Goal: Transaction & Acquisition: Purchase product/service

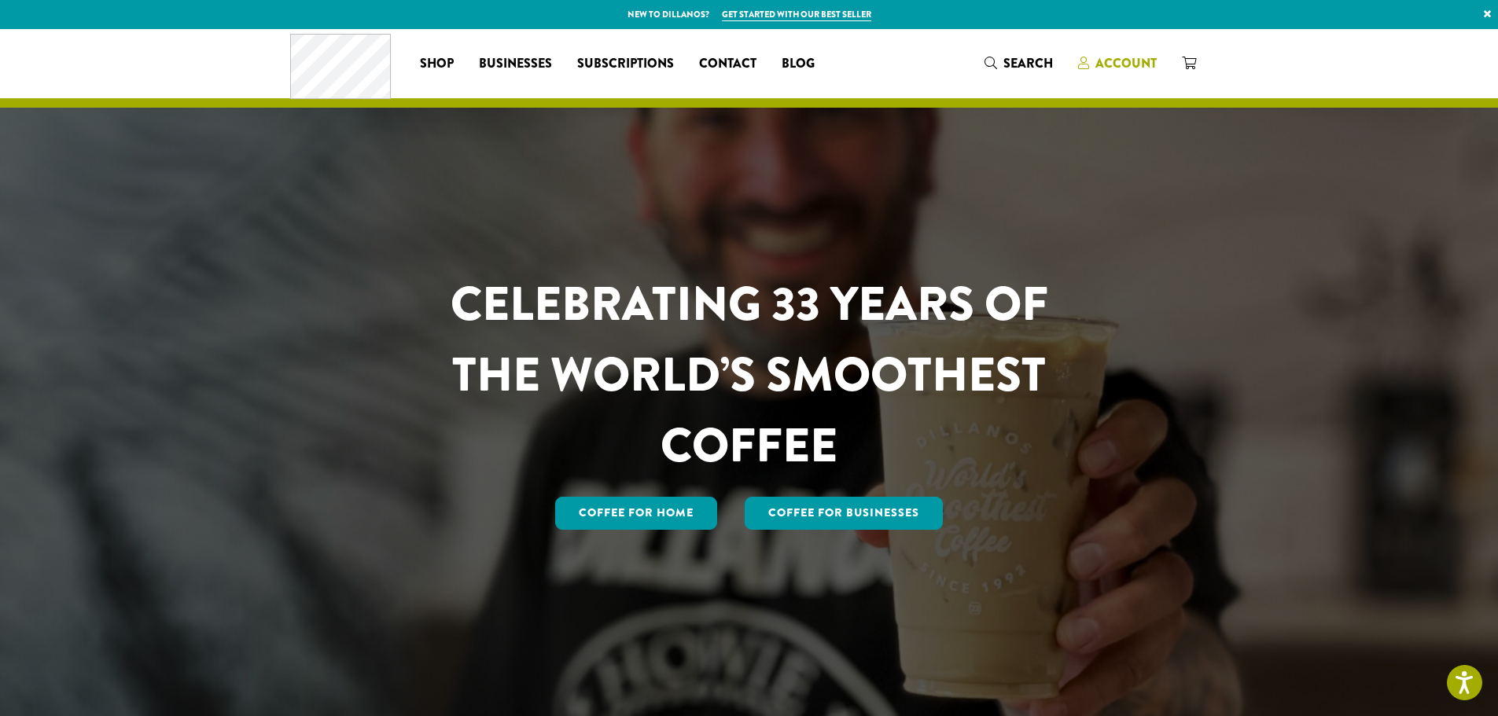
click at [1124, 53] on link "Account" at bounding box center [1117, 63] width 104 height 26
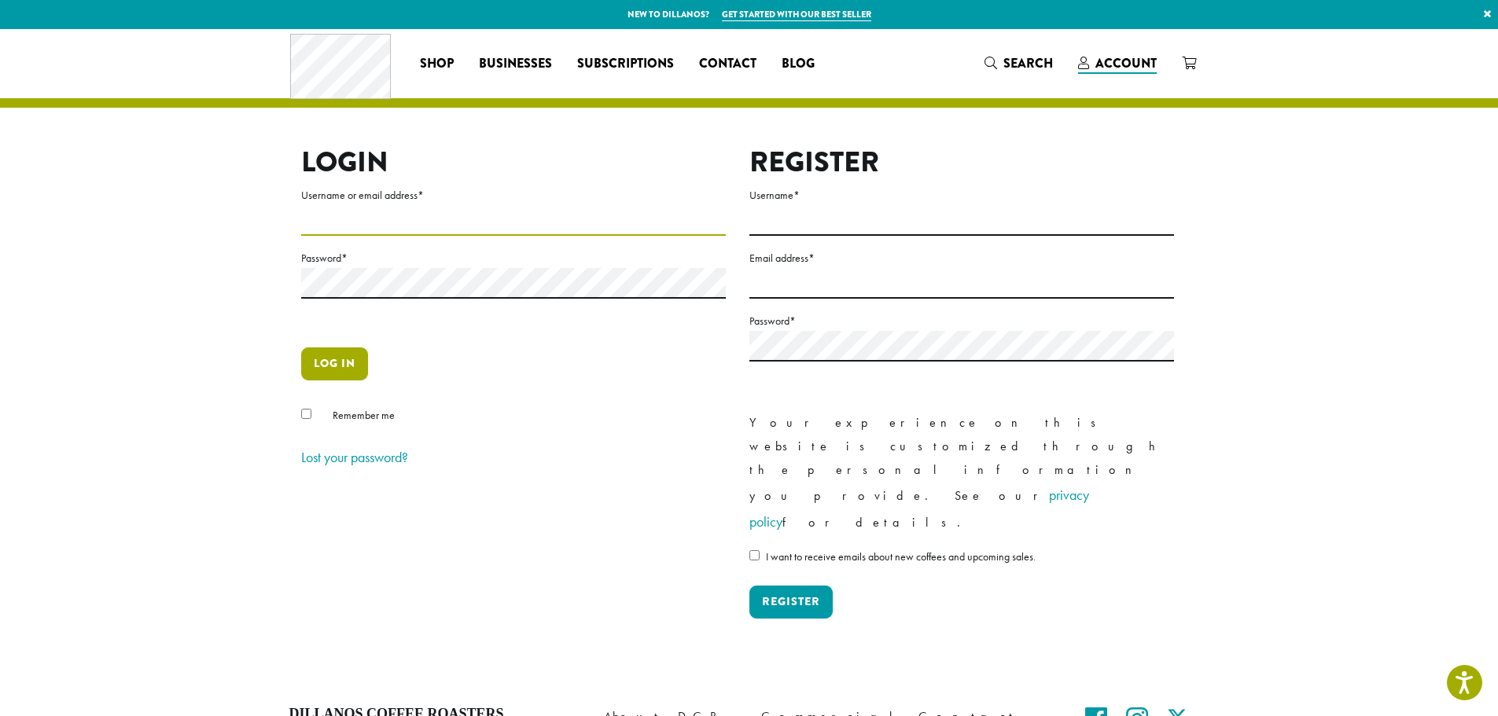
type input "**********"
click at [341, 376] on button "Log in" at bounding box center [334, 364] width 67 height 33
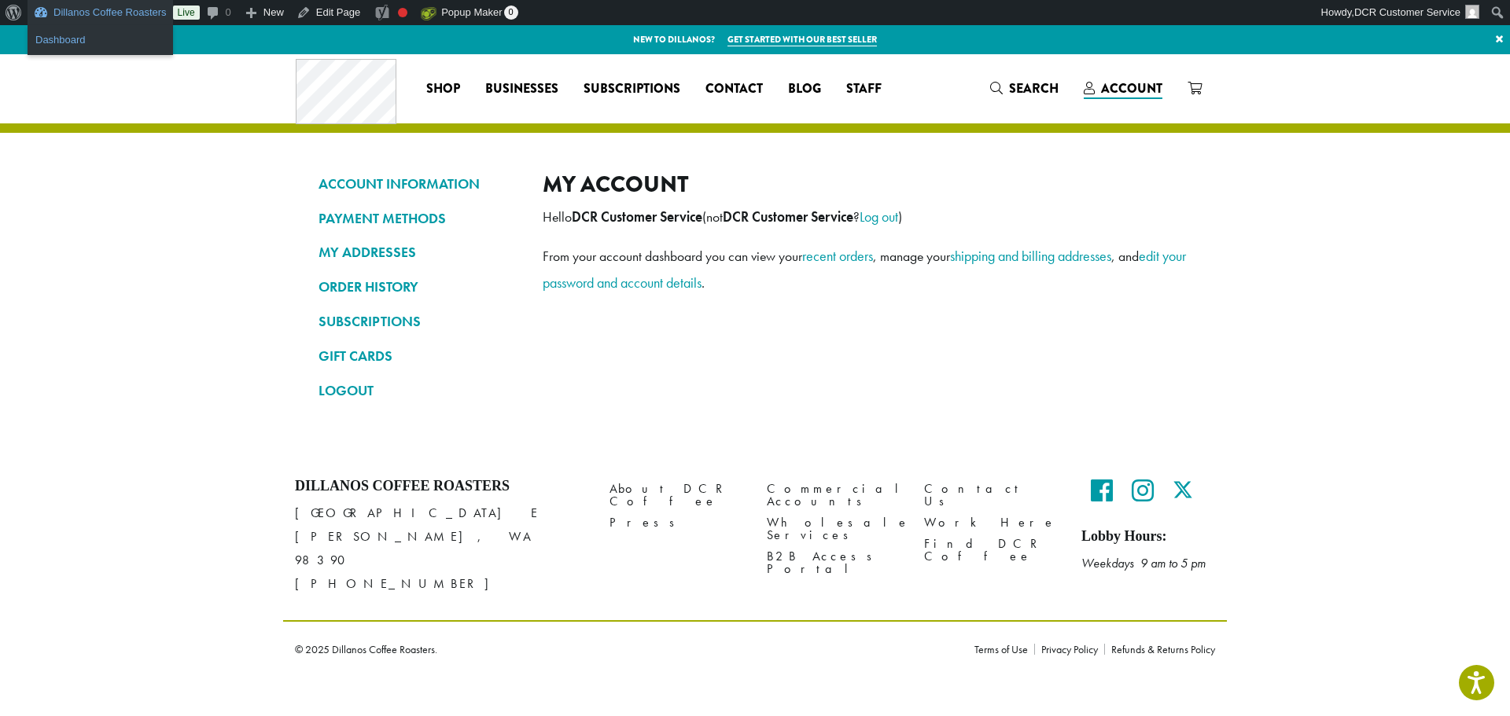
click at [131, 35] on link "Dashboard" at bounding box center [100, 40] width 145 height 20
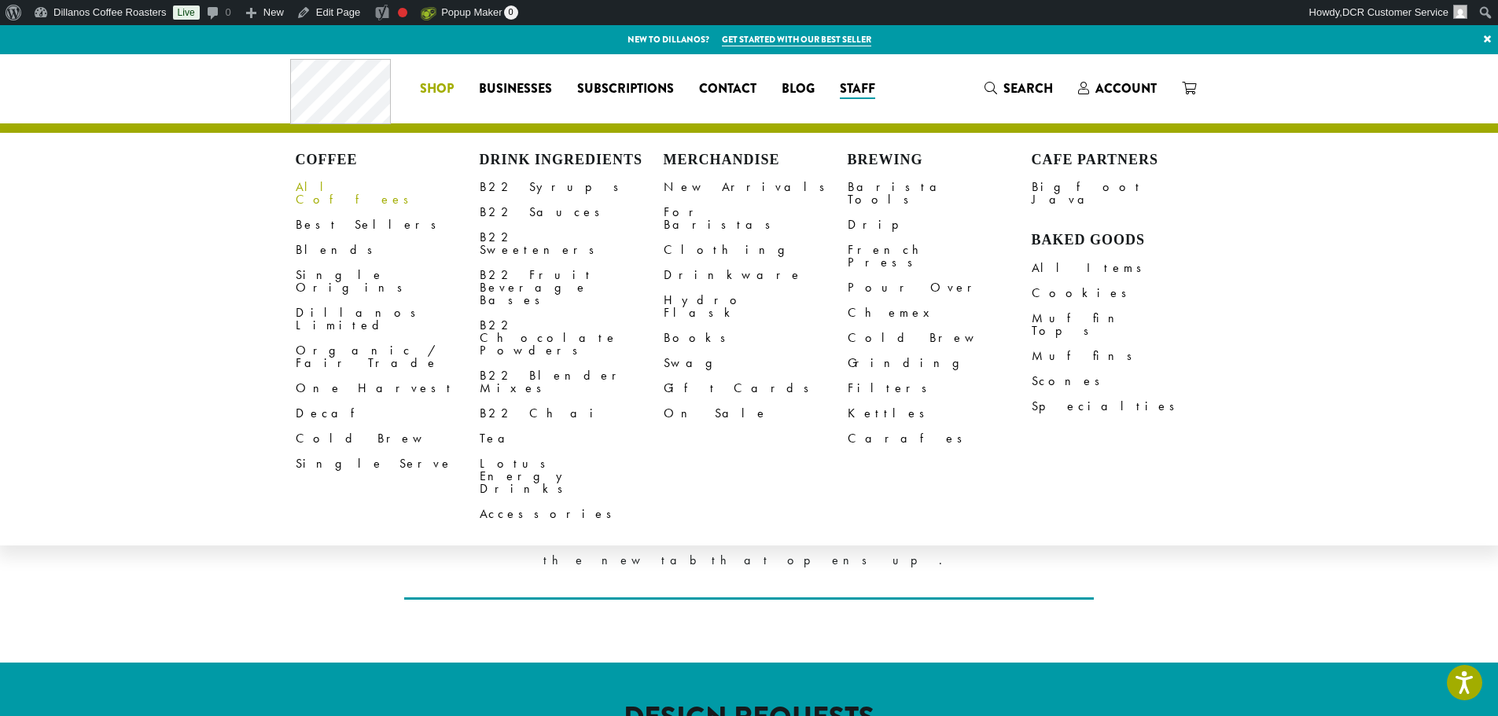
click at [296, 186] on link "All Coffees" at bounding box center [388, 194] width 184 height 38
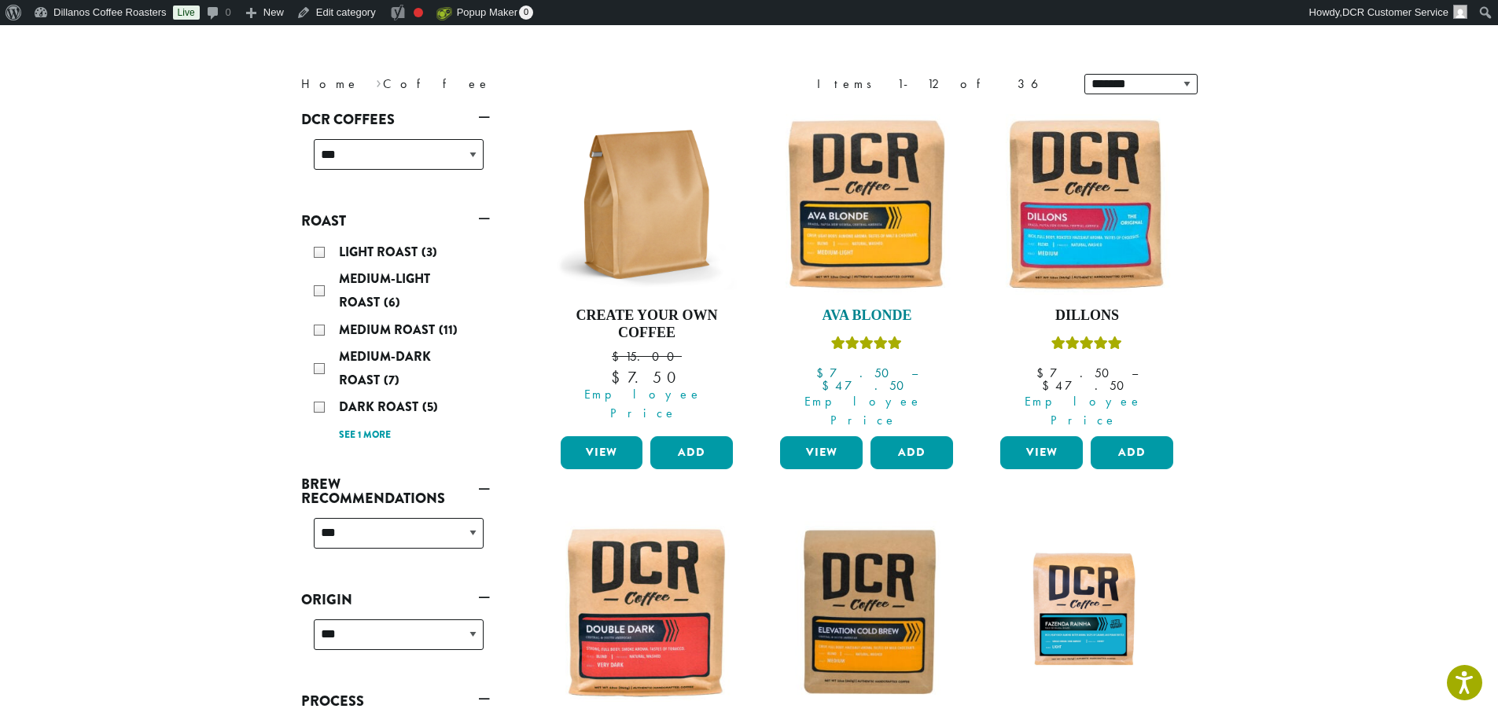
scroll to position [157, 0]
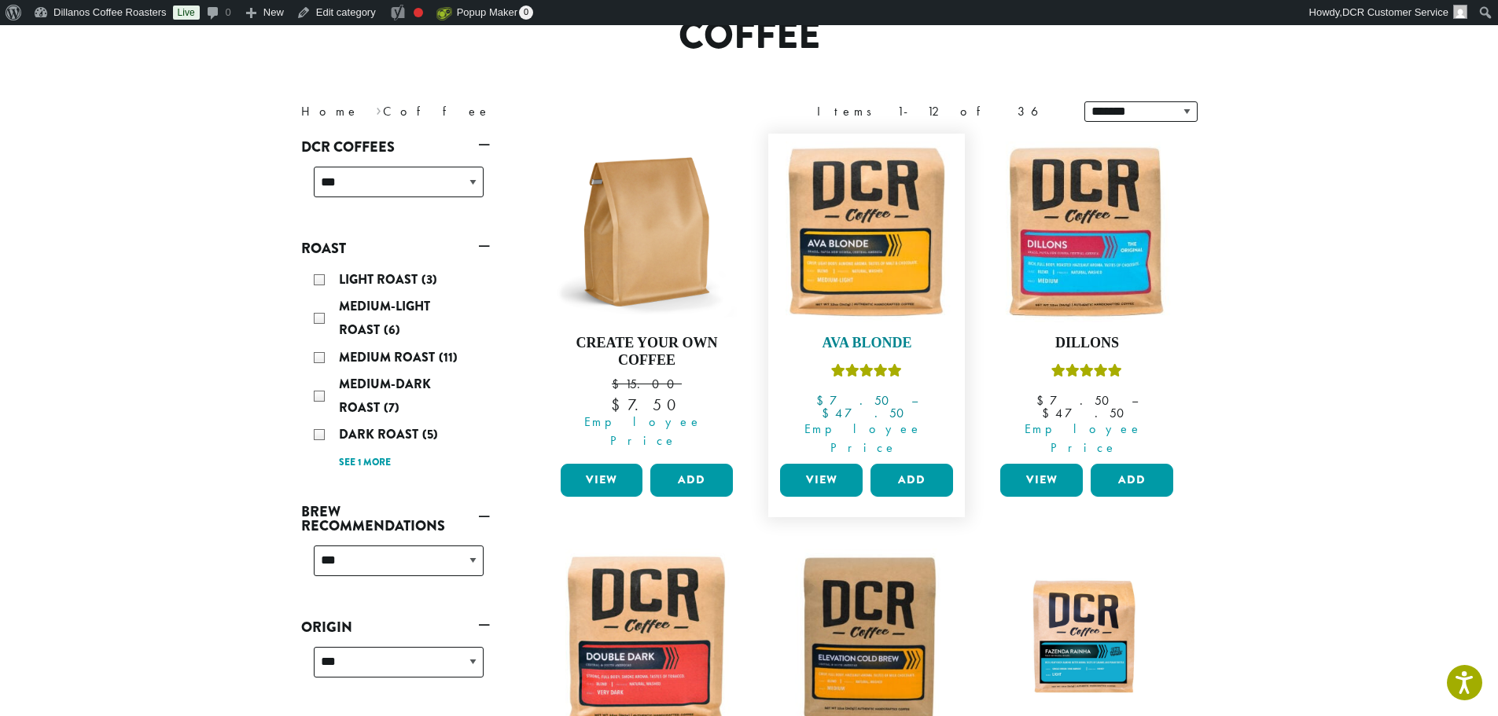
click at [869, 288] on img at bounding box center [866, 232] width 181 height 181
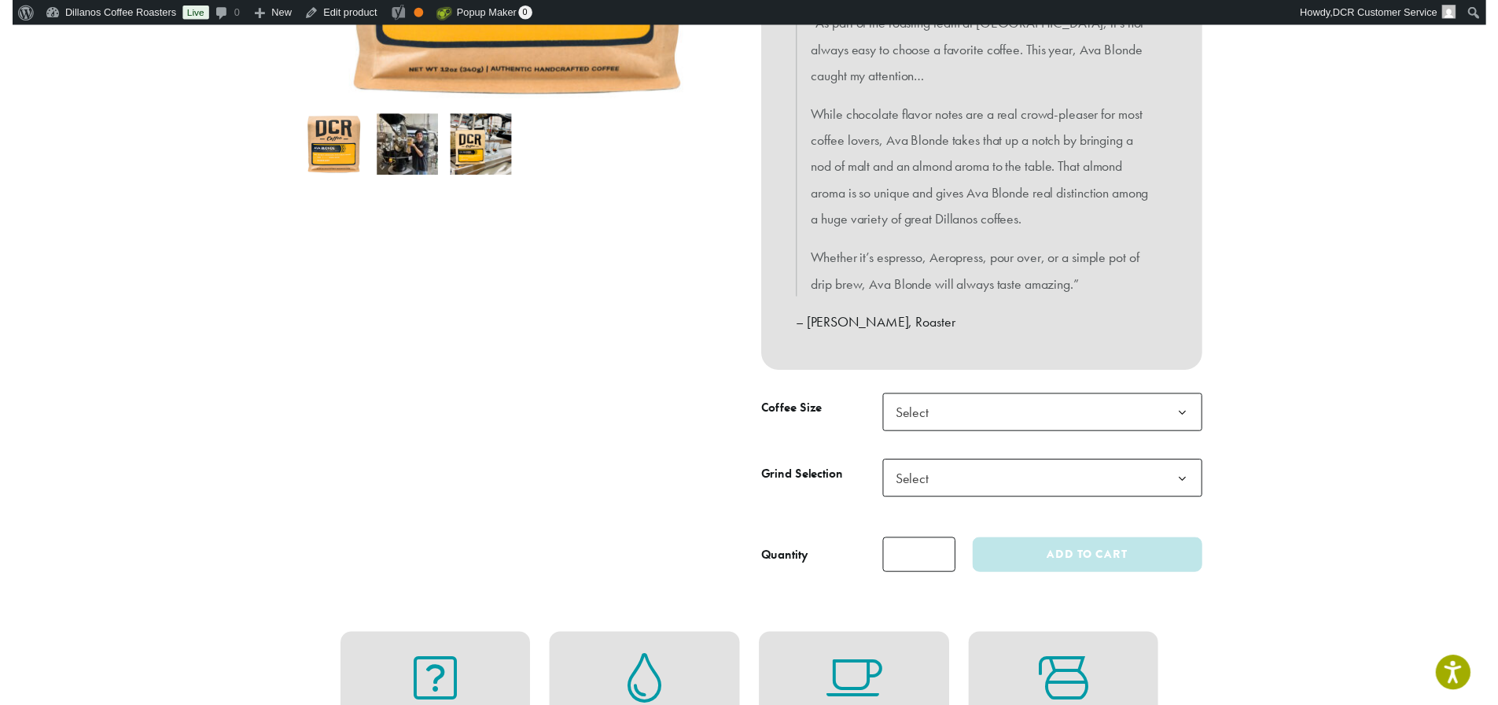
scroll to position [629, 0]
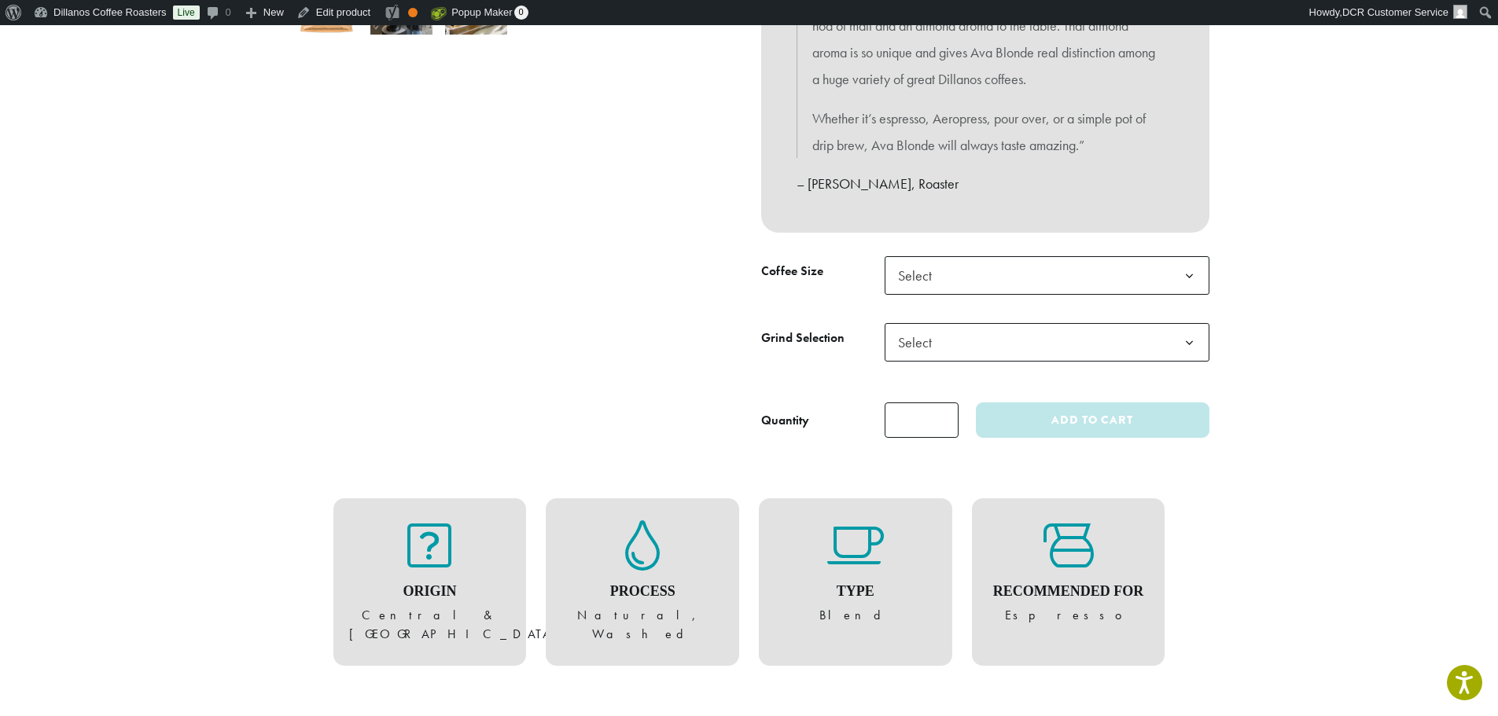
click at [978, 248] on div "Medium-Light Roast Ava Blonde ( 7 customer reviews) $ 7.50 – $ 47.50 Price rang…" at bounding box center [985, 12] width 472 height 878
click at [978, 270] on span "Select" at bounding box center [1047, 275] width 325 height 39
click at [679, 323] on div at bounding box center [514, 6] width 472 height 866
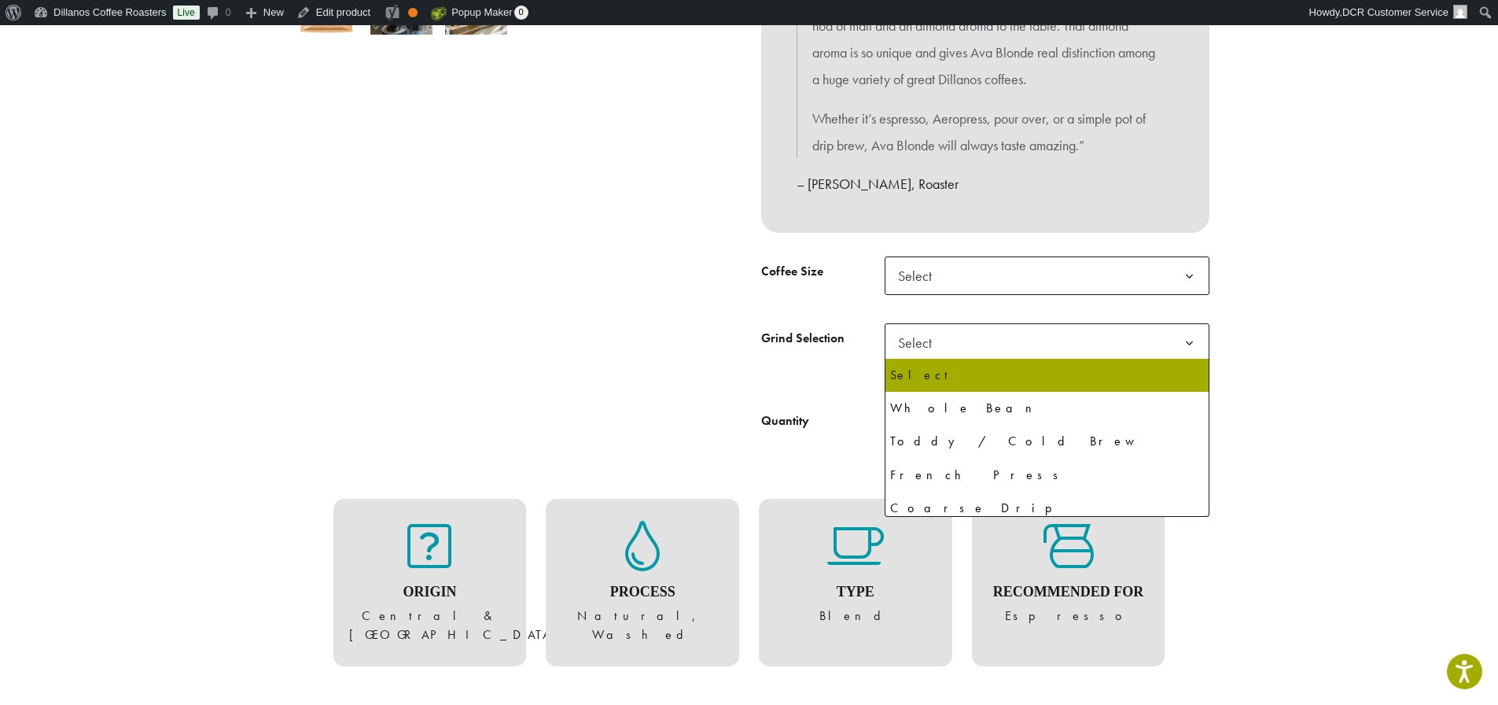
click at [1007, 333] on span "Select" at bounding box center [1047, 342] width 325 height 39
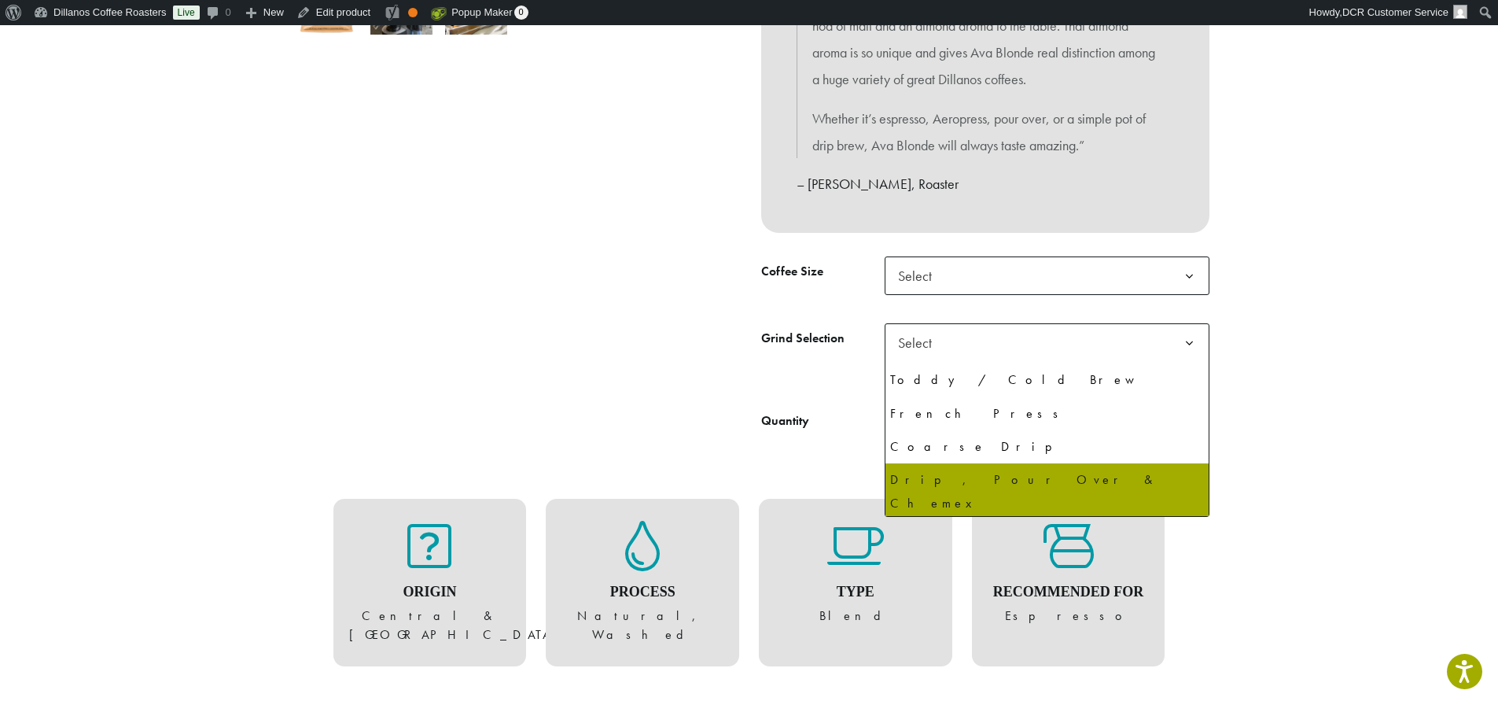
scroll to position [0, 0]
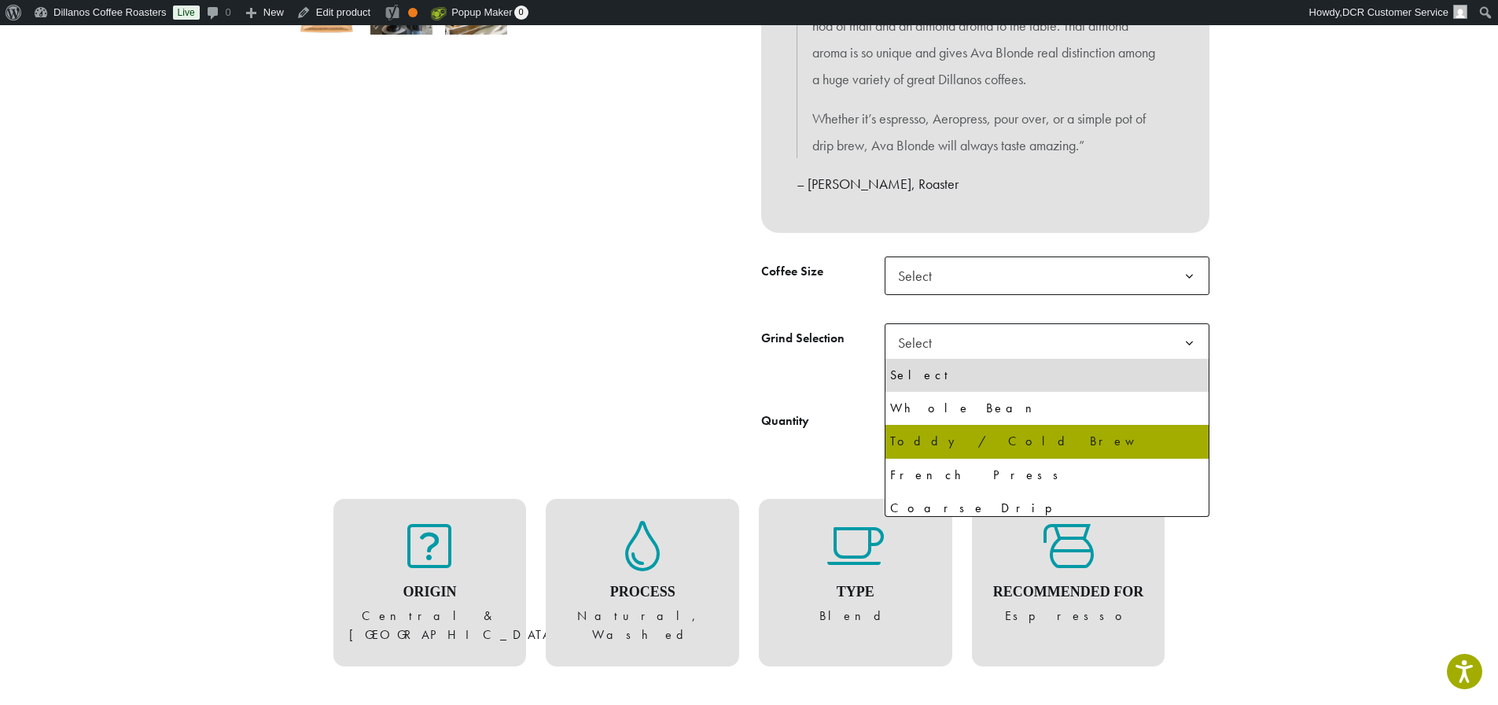
drag, startPoint x: 1020, startPoint y: 432, endPoint x: 1014, endPoint y: 445, distance: 14.5
select select "**********"
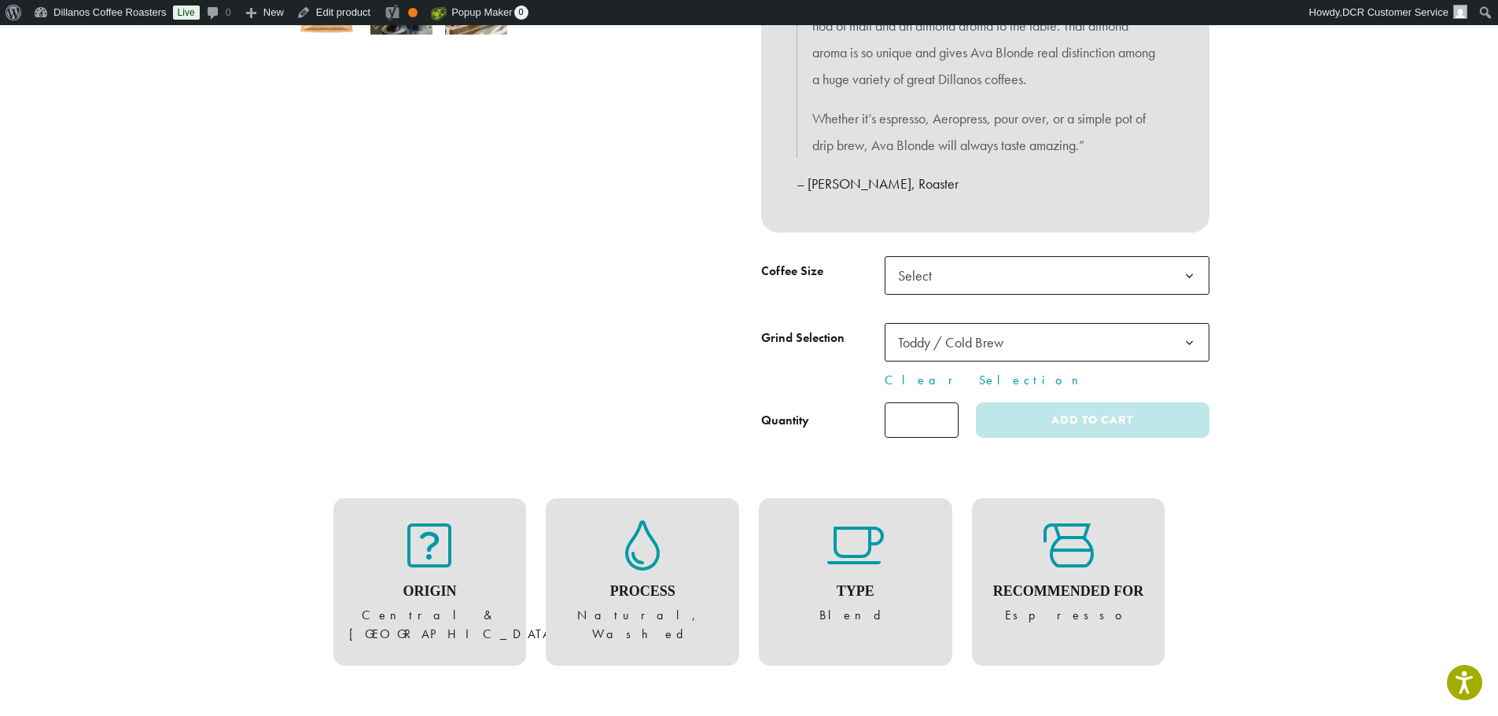
drag, startPoint x: 1014, startPoint y: 445, endPoint x: 753, endPoint y: 481, distance: 264.3
click at [753, 481] on div "Origin Central & South Americas Process Natural, Washed Type Blend Recommended …" at bounding box center [749, 582] width 920 height 263
click at [1021, 318] on tbody "**********" at bounding box center [985, 323] width 448 height 134
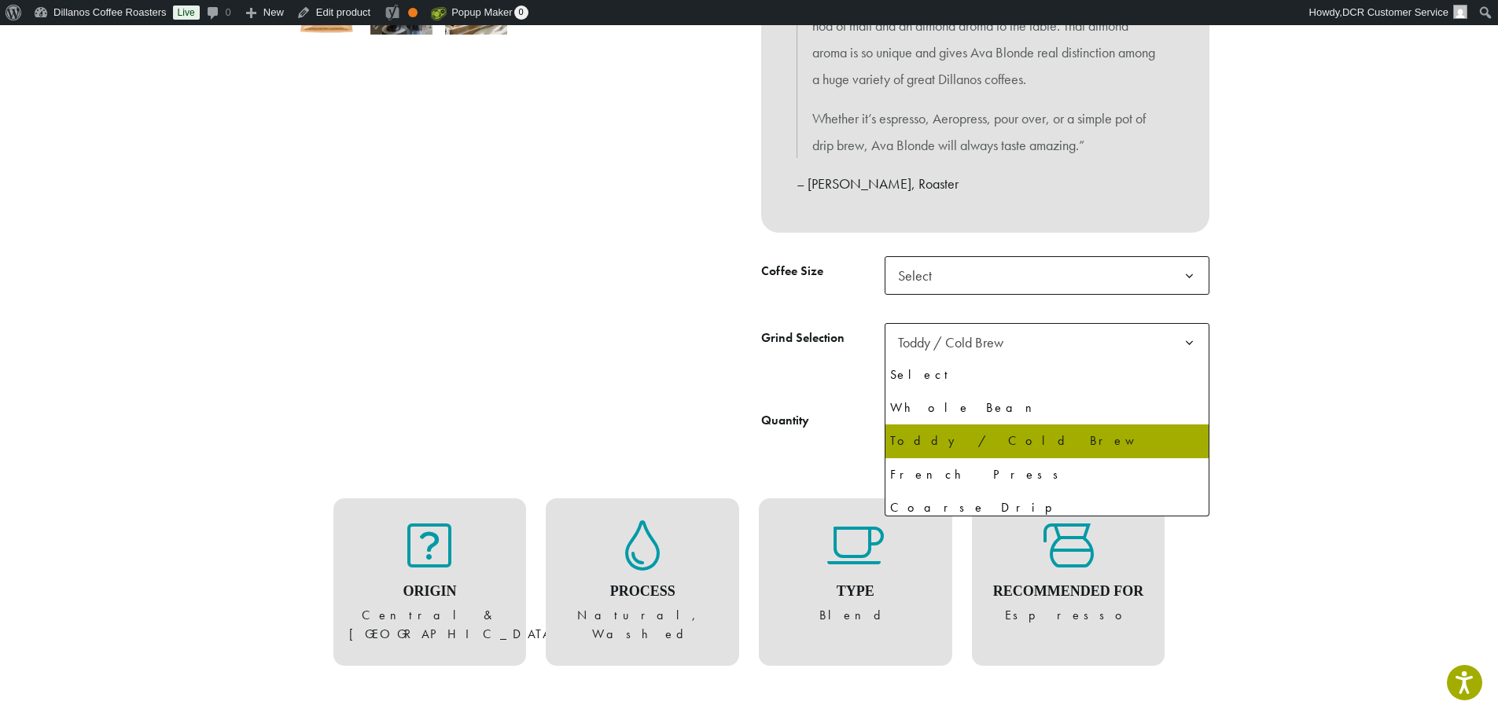
click at [1021, 336] on span "Toddy / Cold Brew" at bounding box center [1047, 342] width 325 height 39
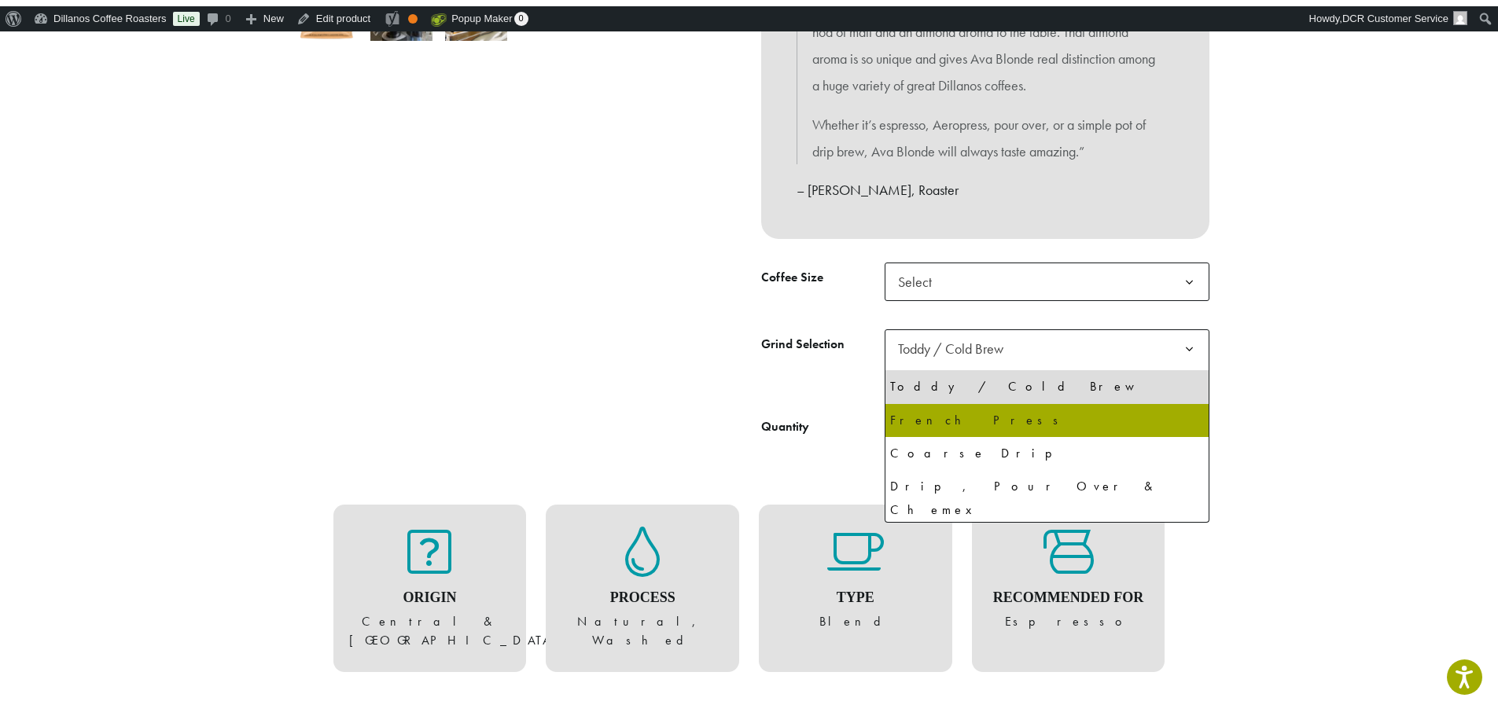
scroll to position [108, 0]
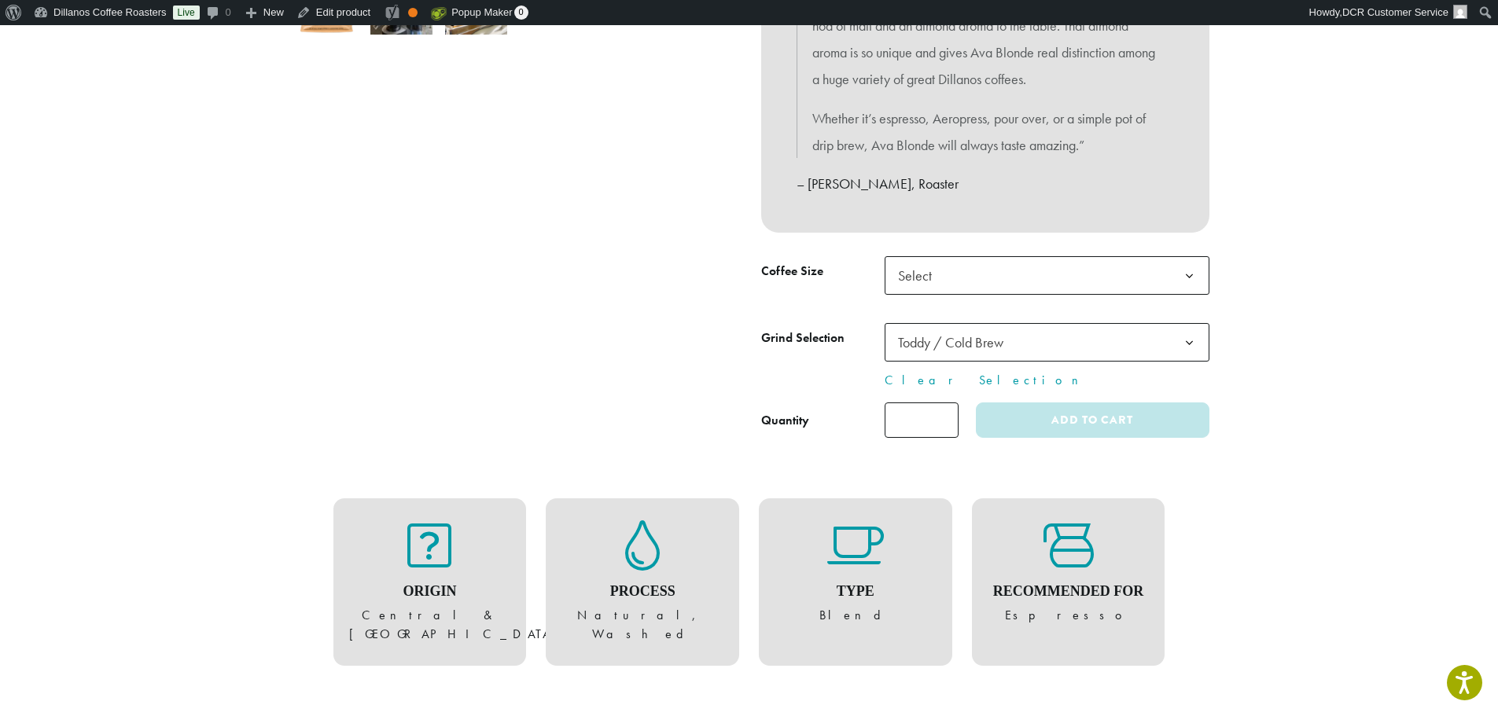
click at [714, 455] on div "Origin Central & South Americas Process Natural, Washed Type Blend Recommended …" at bounding box center [749, 582] width 920 height 263
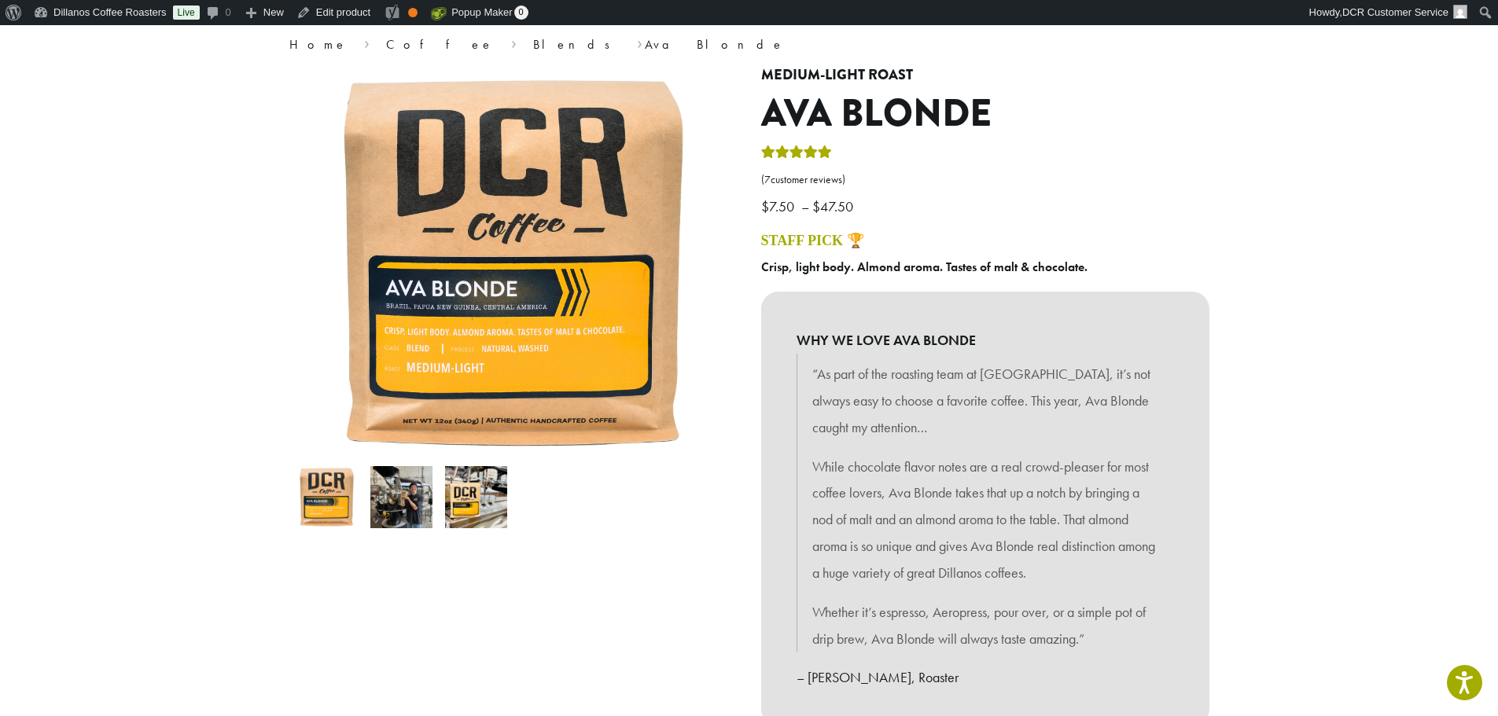
scroll to position [0, 0]
